Goal: Task Accomplishment & Management: Use online tool/utility

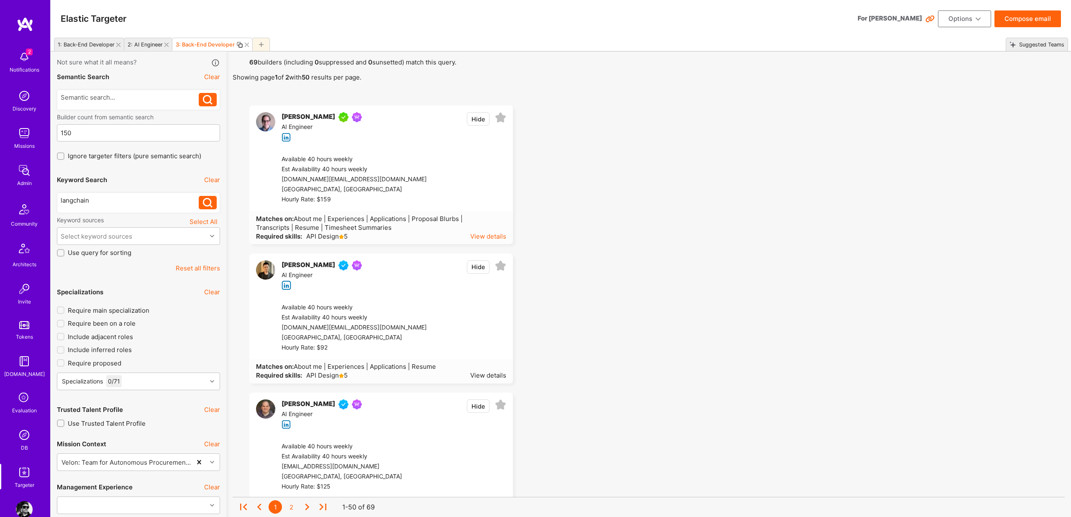
click at [489, 236] on div "View details" at bounding box center [488, 236] width 36 height 9
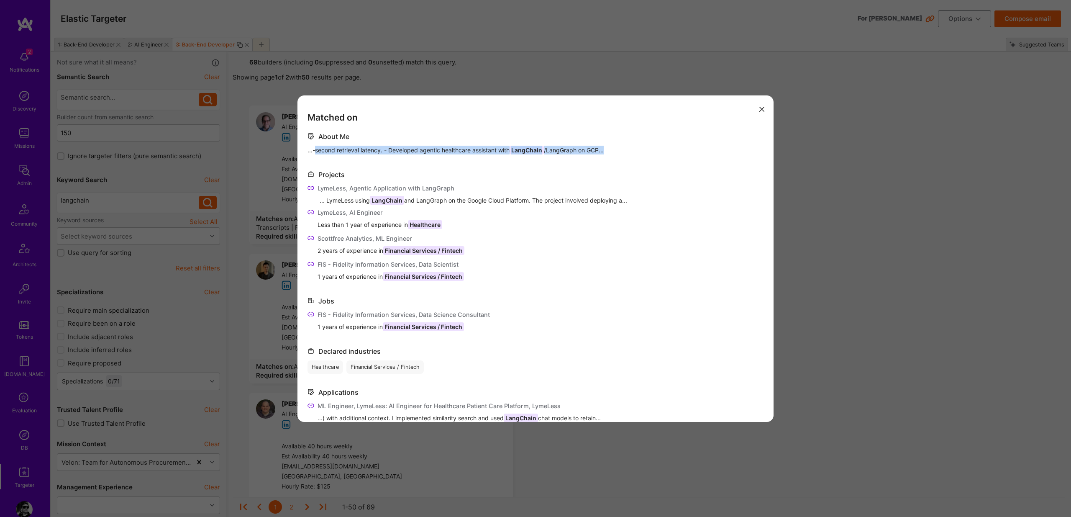
drag, startPoint x: 321, startPoint y: 151, endPoint x: 603, endPoint y: 159, distance: 282.6
click at [610, 152] on div "...-second retrieval latency. - Developed agentic healthcare assistant with Lan…" at bounding box center [536, 151] width 456 height 10
drag, startPoint x: 420, startPoint y: 200, endPoint x: 446, endPoint y: 200, distance: 26.0
click at [495, 201] on div "... LymeLess using LangChain and LangGraph on the Google Cloud Platform. The pr…" at bounding box center [542, 200] width 444 height 9
click at [703, 334] on div "Matched on About Me ...-second retrieval latency. - Developed agentic healthcar…" at bounding box center [535, 258] width 1071 height 517
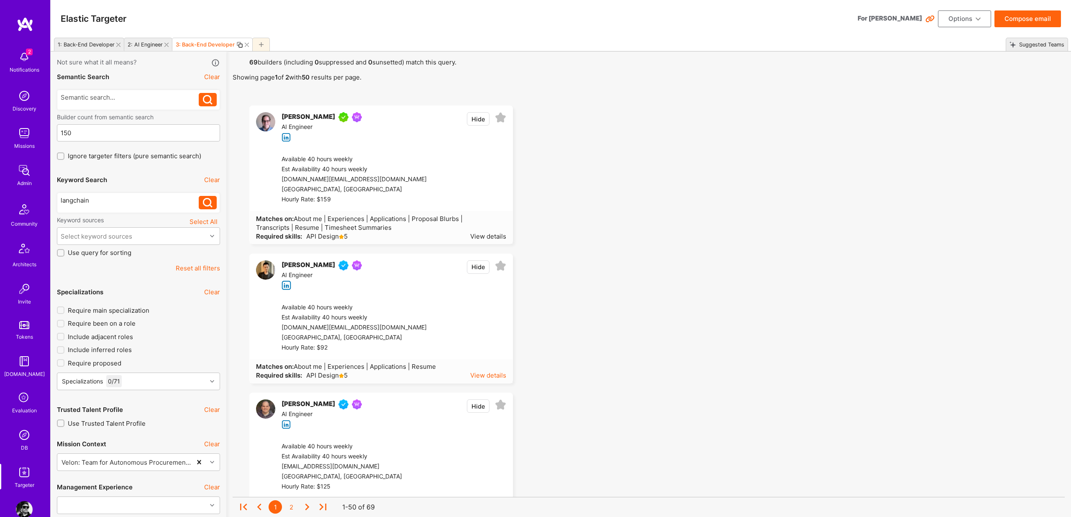
click at [491, 353] on div "View details" at bounding box center [488, 375] width 36 height 9
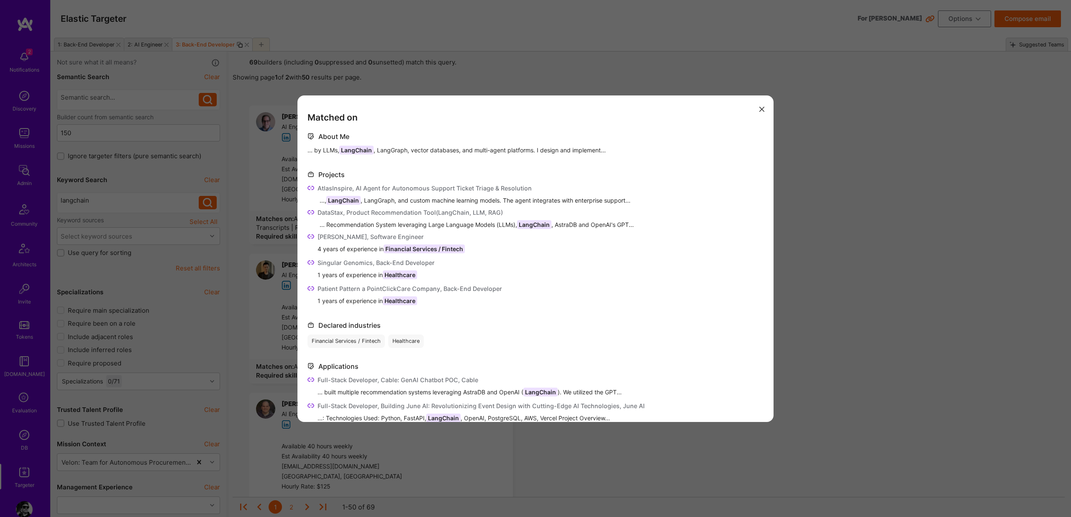
click at [703, 316] on div "Matched on About Me ... by LLMs, LangChain , LangGraph, vector databases, and m…" at bounding box center [535, 258] width 1071 height 517
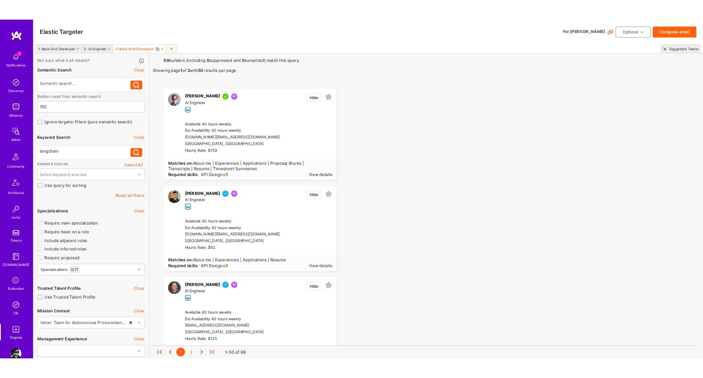
scroll to position [17, 0]
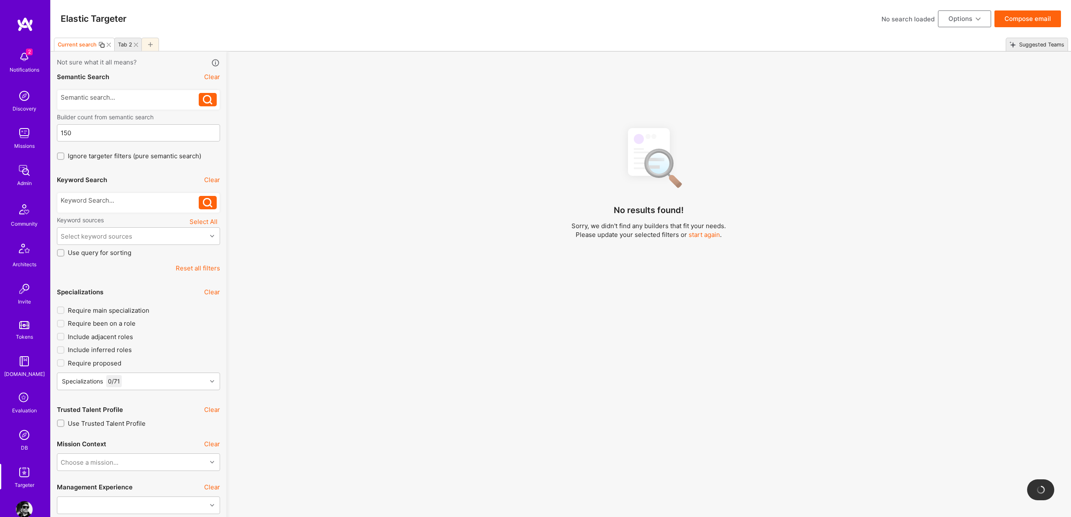
click at [212, 80] on button "Clear" at bounding box center [212, 76] width 16 height 9
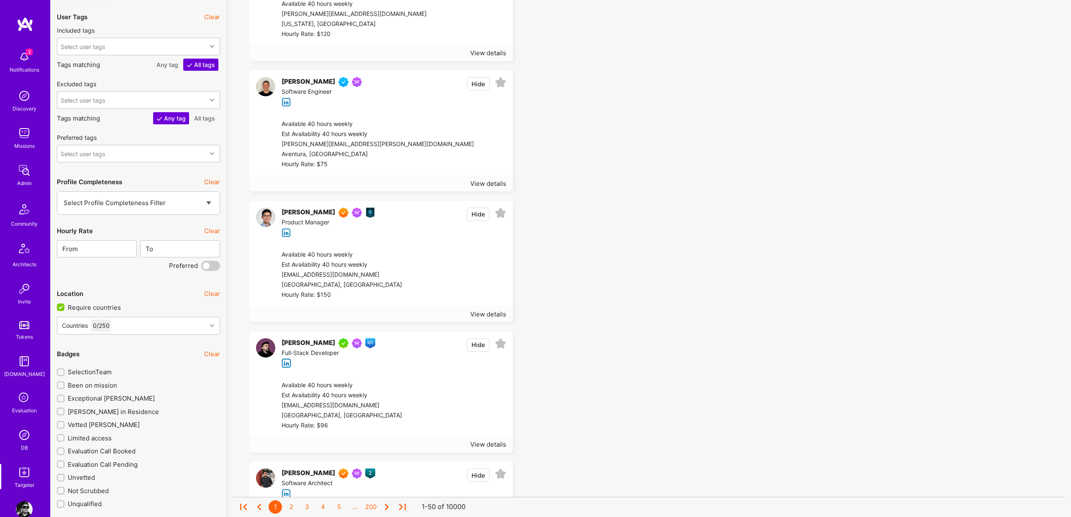
scroll to position [65, 0]
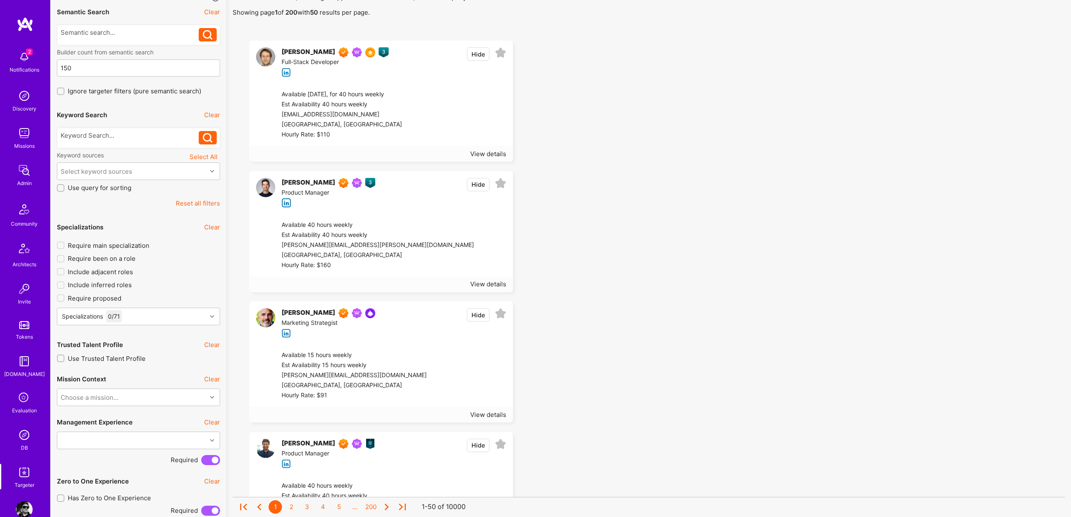
click at [163, 325] on div "Specializations 0 / 71" at bounding box center [138, 318] width 163 height 21
click at [172, 314] on div "Specializations 0 / 71" at bounding box center [131, 316] width 149 height 17
click at [173, 312] on div "Specializations 0 / 71" at bounding box center [131, 316] width 149 height 17
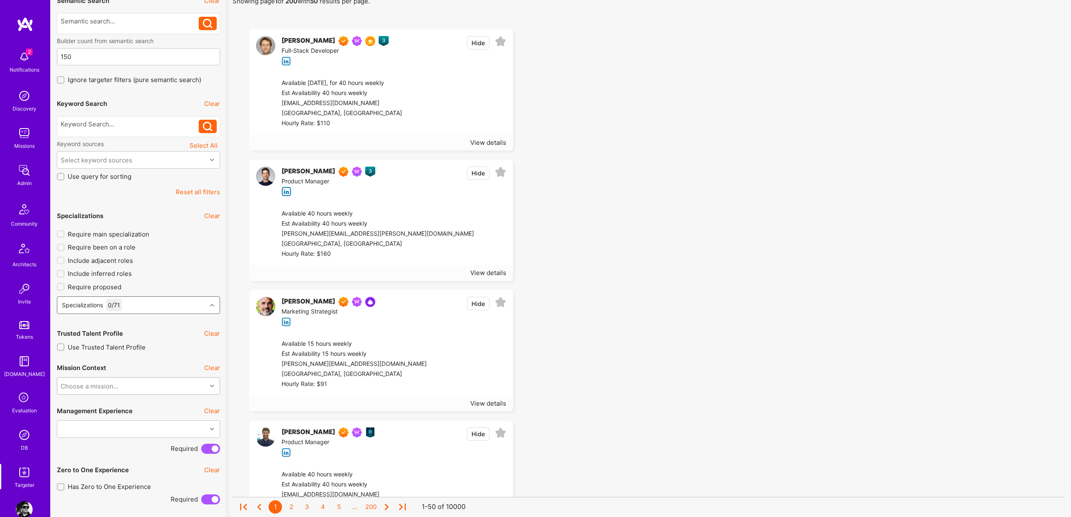
scroll to position [77, 0]
click at [156, 381] on div "Choose a mission..." at bounding box center [131, 385] width 149 height 17
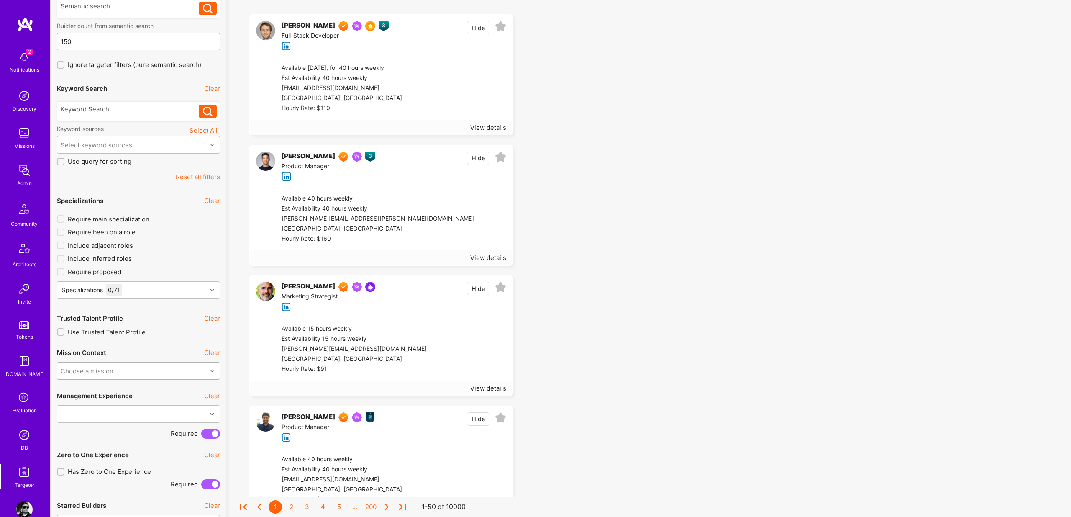
scroll to position [93, 0]
click at [154, 366] on div "Choose a mission..." at bounding box center [131, 369] width 149 height 17
click at [209, 351] on button "Clear" at bounding box center [212, 350] width 16 height 9
click at [213, 350] on button "Clear" at bounding box center [212, 350] width 16 height 9
click at [144, 367] on div "Choose a mission..." at bounding box center [131, 369] width 149 height 17
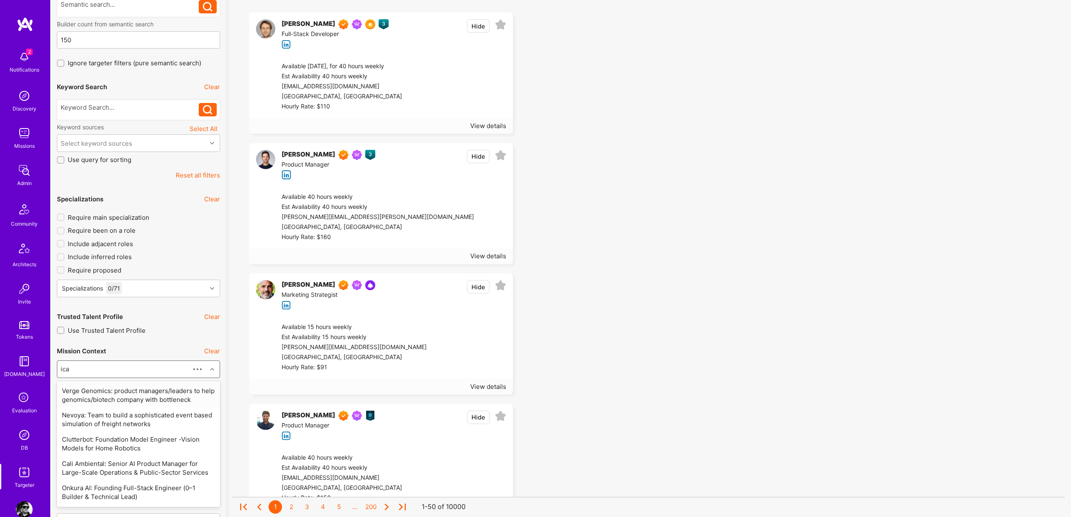
type input "icap"
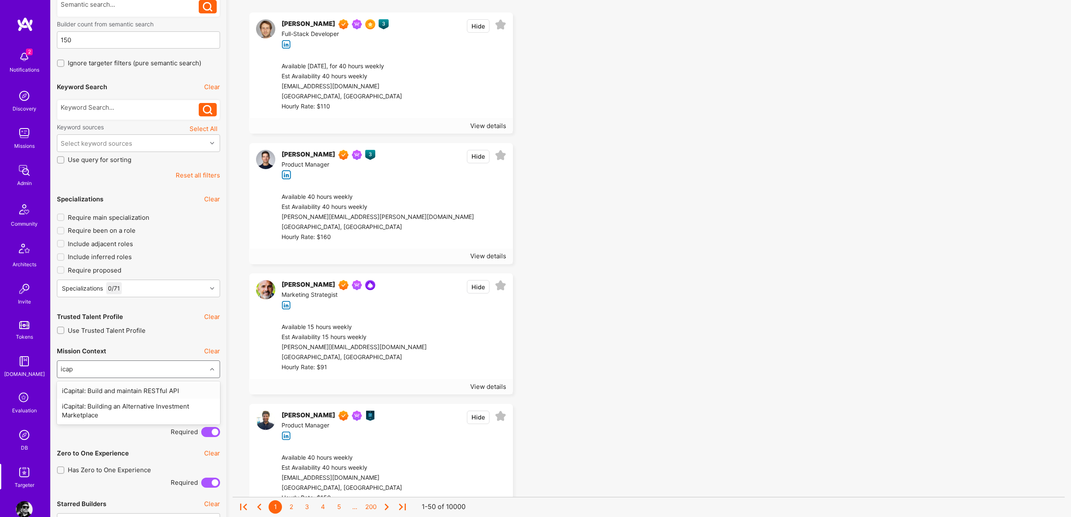
click at [151, 390] on div "iCapital: Build and maintain RESTful API" at bounding box center [138, 390] width 163 height 15
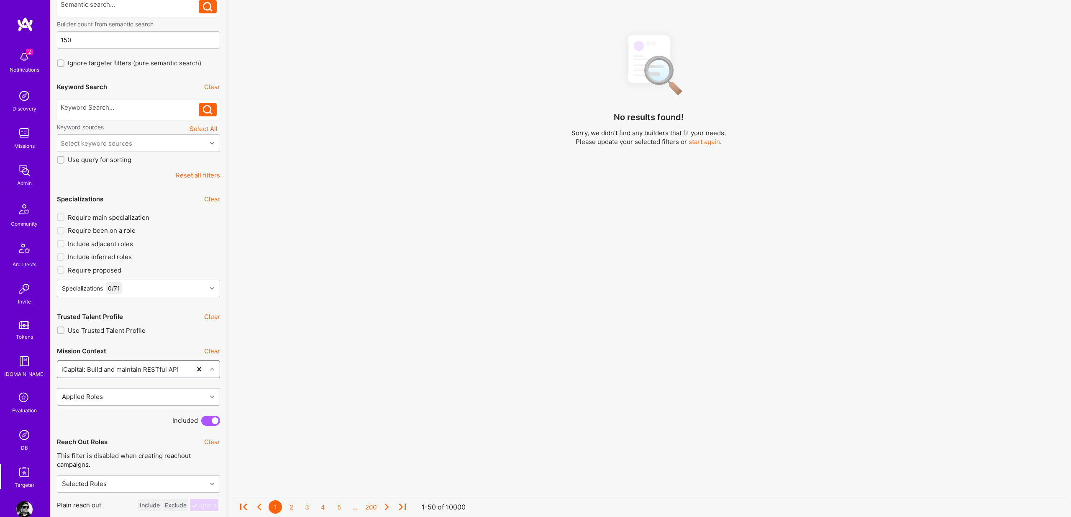
click at [168, 394] on div "Applied Roles" at bounding box center [131, 396] width 149 height 17
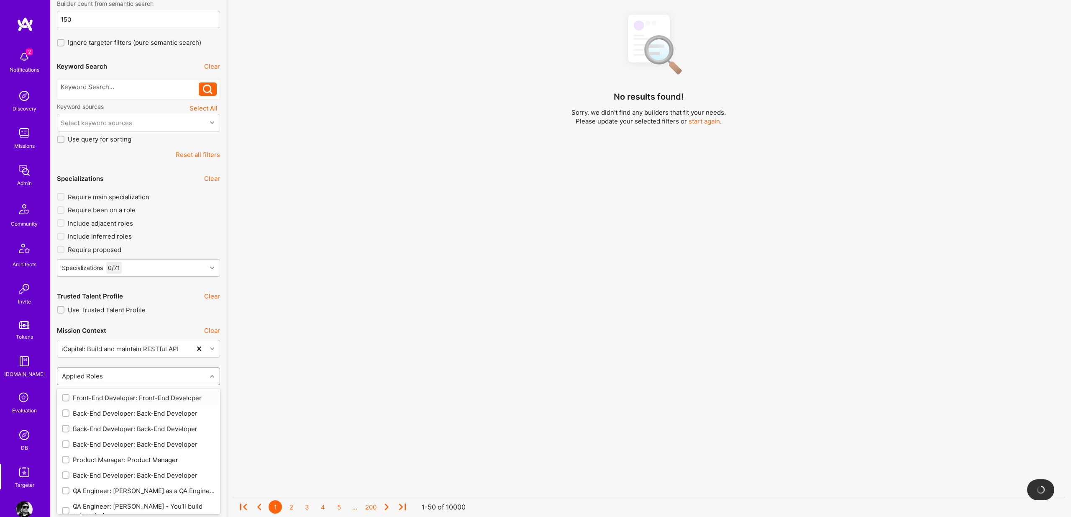
scroll to position [2, 0]
click at [62, 411] on div at bounding box center [66, 412] width 8 height 8
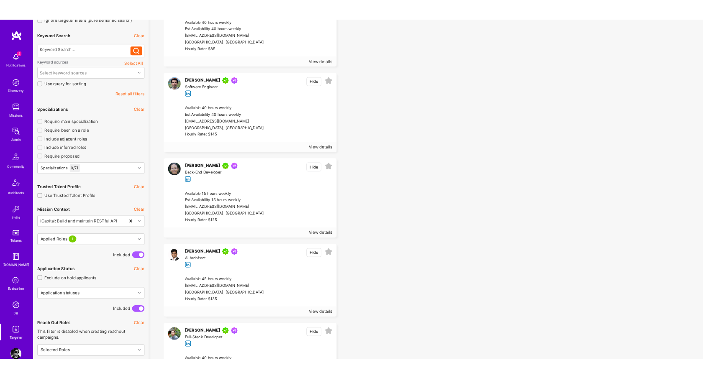
scroll to position [151, 0]
